Goal: Contribute content

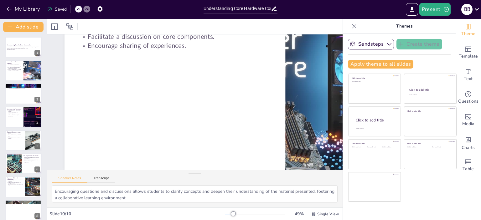
scroll to position [52, 0]
click at [4, 111] on div "Understanding Core Hardware Components A comprehensive overview of motherboards…" at bounding box center [23, 152] width 47 height 231
click at [21, 142] on div at bounding box center [24, 140] width 38 height 21
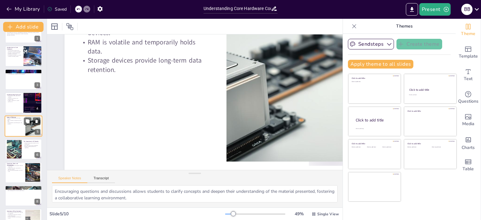
scroll to position [0, 0]
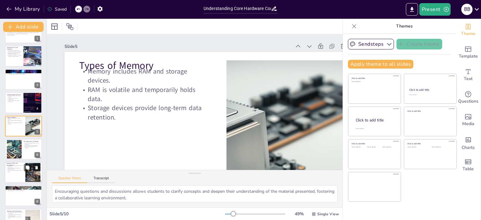
click at [20, 173] on div at bounding box center [24, 172] width 38 height 21
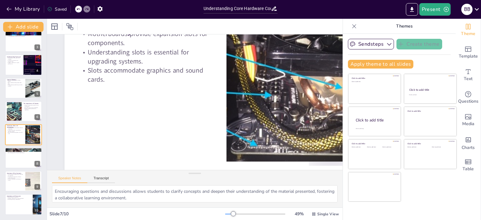
scroll to position [52, 0]
click at [351, 24] on icon at bounding box center [354, 26] width 6 height 6
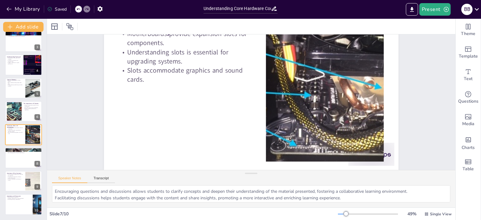
click at [350, 26] on div at bounding box center [251, 26] width 408 height 15
click at [9, 8] on icon "button" at bounding box center [9, 9] width 6 height 6
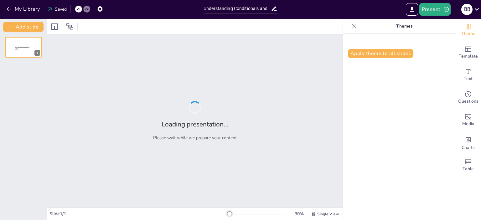
type input "Understanding Conditionals and Logic in [GEOGRAPHIC_DATA]"
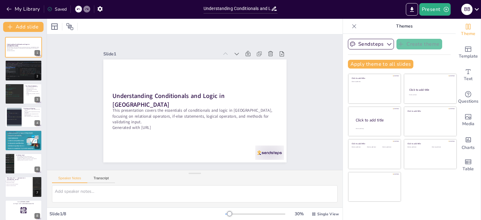
click at [21, 92] on div at bounding box center [14, 94] width 30 height 21
type textarea "The if statement is a fundamental control structure that allows code to react d…"
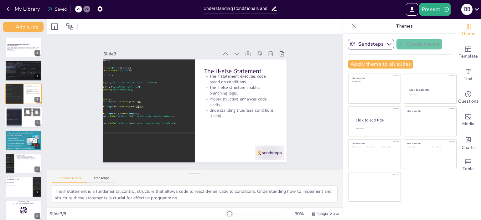
checkbox input "true"
click at [19, 119] on div at bounding box center [14, 117] width 28 height 19
type textarea "Chaining if-else statements is a technique that allows programmers to handle mu…"
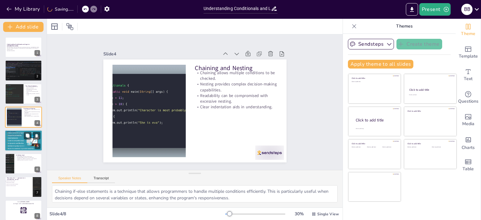
checkbox input "true"
click at [20, 150] on div at bounding box center [24, 141] width 38 height 28
type textarea "Logical operators play a vital role in simplifying complex conditional checks. …"
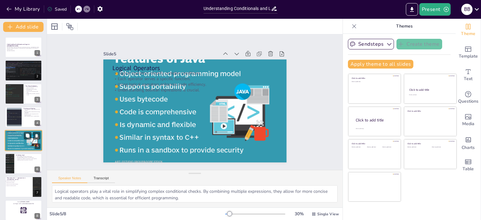
scroll to position [6, 0]
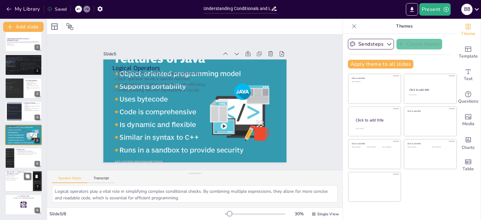
checkbox input "true"
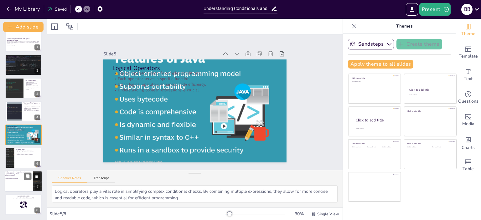
checkbox input "true"
click at [18, 176] on li "It checks if two values are equal." at bounding box center [14, 176] width 19 height 2
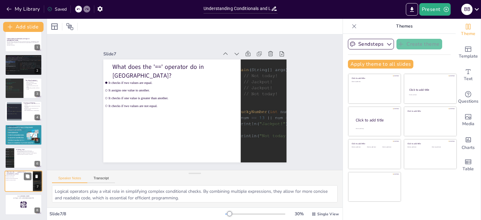
type textarea "The '==' operator checks if two values are equal, returning true if they are an…"
checkbox input "true"
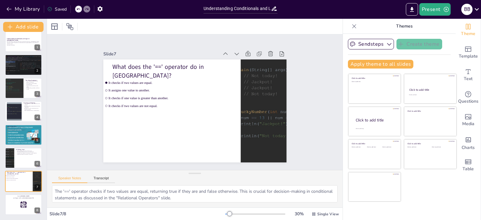
checkbox input "true"
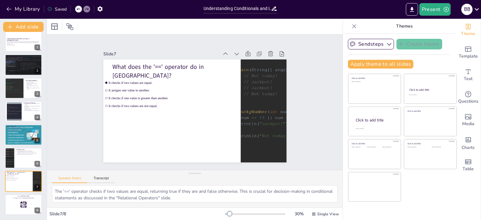
checkbox input "true"
